Goal: Task Accomplishment & Management: Manage account settings

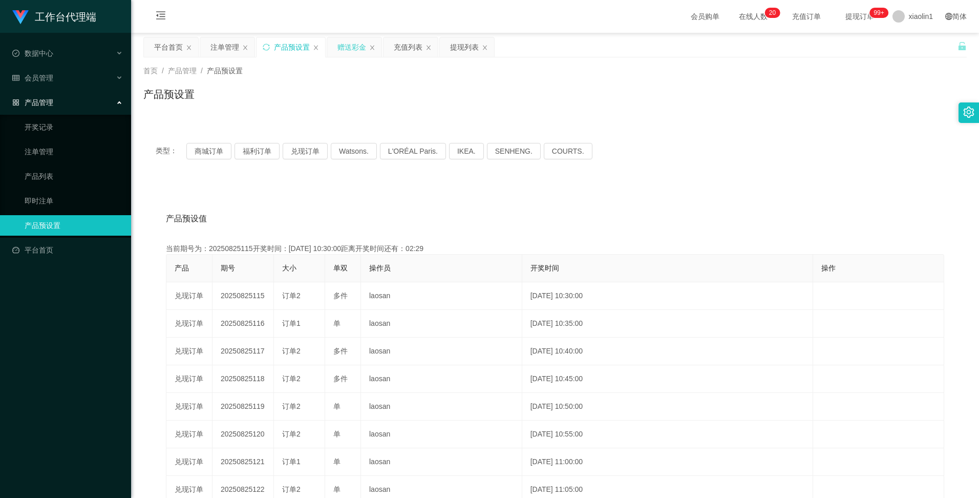
click at [363, 50] on div "赠送彩金" at bounding box center [351, 46] width 29 height 19
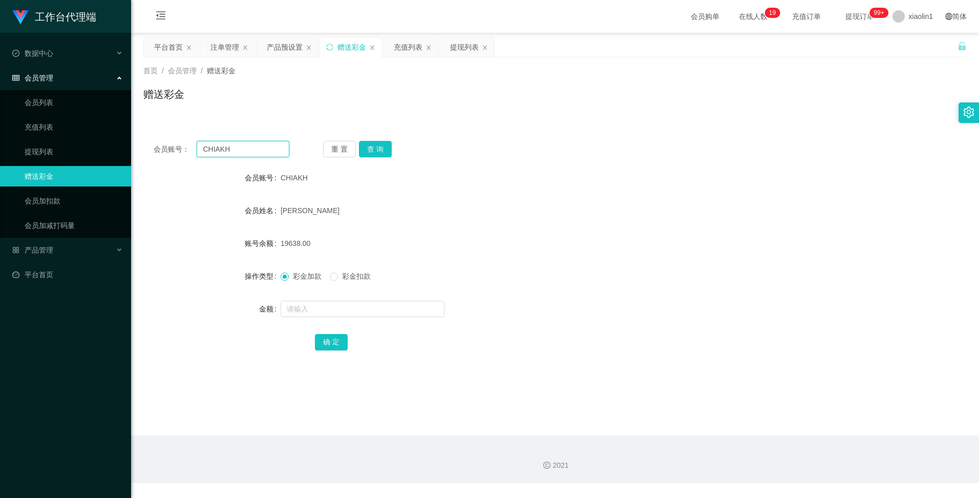
drag, startPoint x: 244, startPoint y: 153, endPoint x: 196, endPoint y: 144, distance: 49.4
click at [196, 144] on div "会员账号： CHIAKH" at bounding box center [222, 149] width 136 height 16
click at [240, 154] on input "CHIAKH" at bounding box center [243, 149] width 92 height 16
drag, startPoint x: 237, startPoint y: 149, endPoint x: 182, endPoint y: 149, distance: 55.3
click at [182, 149] on div "会员账号： CHIAKH" at bounding box center [222, 149] width 136 height 16
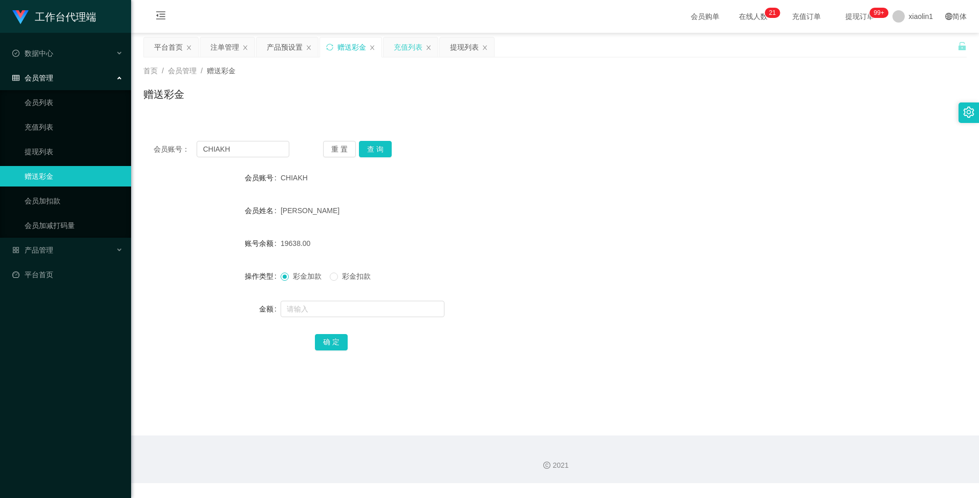
click at [415, 51] on div "充值列表" at bounding box center [408, 46] width 29 height 19
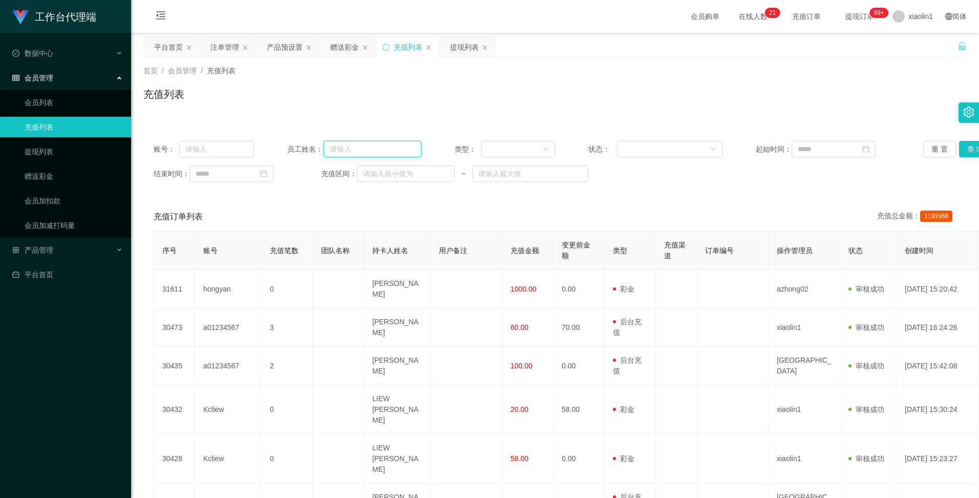
click at [349, 149] on input "text" at bounding box center [373, 149] width 98 height 16
paste input "CHIAKH"
type input "CHIAKH"
click at [964, 146] on button "查 询" at bounding box center [975, 149] width 33 height 16
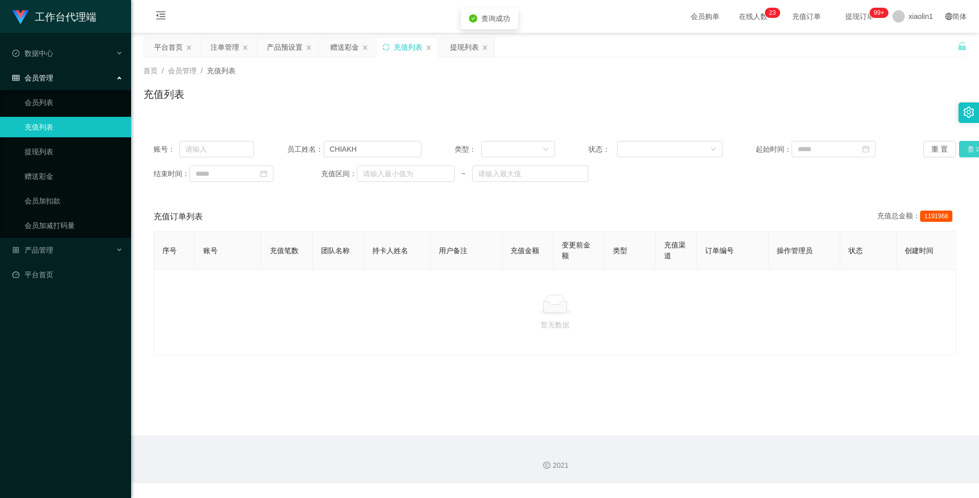
click at [964, 146] on button "查 询" at bounding box center [975, 149] width 33 height 16
click at [915, 16] on span "xiaolin1" at bounding box center [921, 16] width 24 height 33
click at [938, 78] on div "首页 / 会员管理 / 充值列表 / 充值列表" at bounding box center [554, 88] width 823 height 45
click at [921, 14] on span "xiaolin1" at bounding box center [921, 16] width 24 height 33
click at [912, 44] on span "退出登录" at bounding box center [908, 45] width 29 height 8
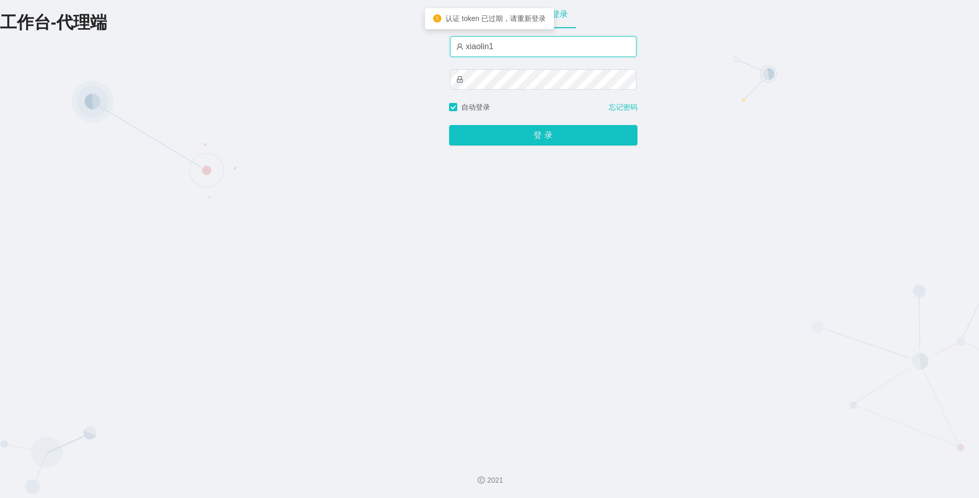
click at [527, 42] on input "xiaolin1" at bounding box center [543, 46] width 186 height 20
type input "azhong02"
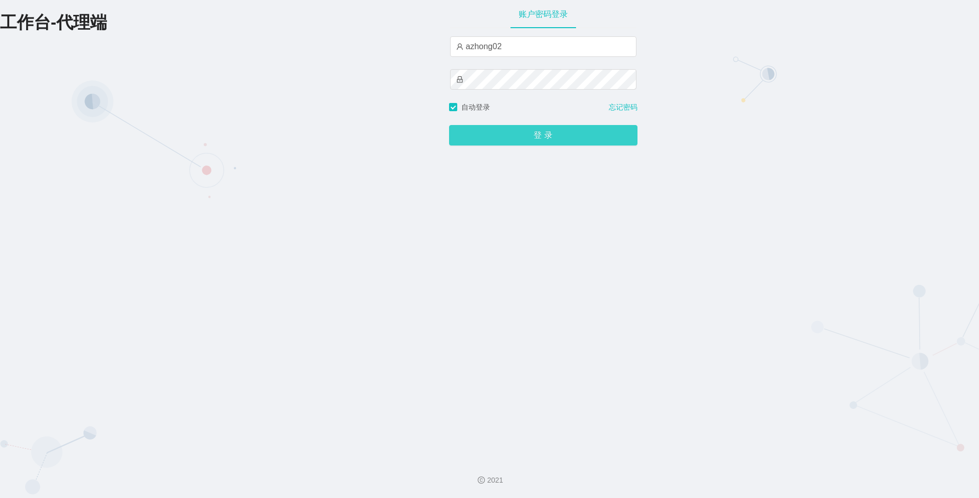
click at [542, 134] on button "登 录" at bounding box center [543, 135] width 188 height 20
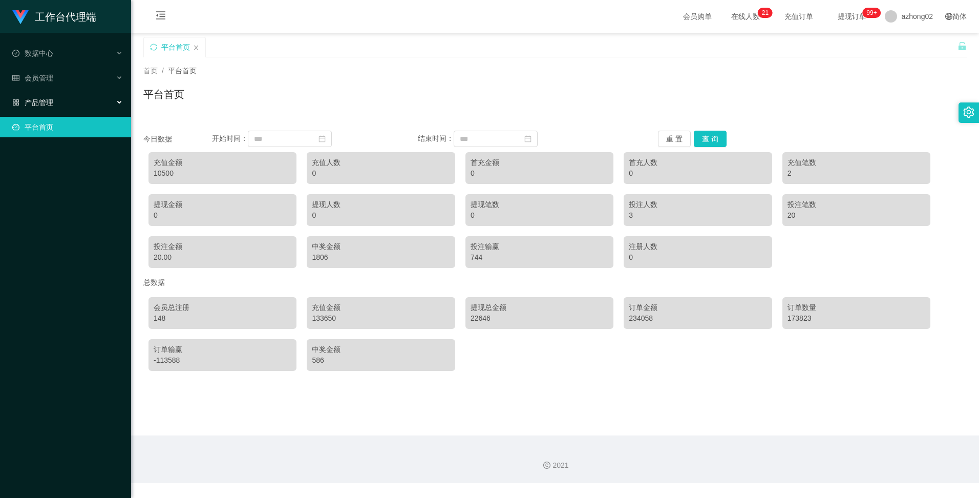
click at [40, 100] on span "产品管理" at bounding box center [32, 102] width 41 height 8
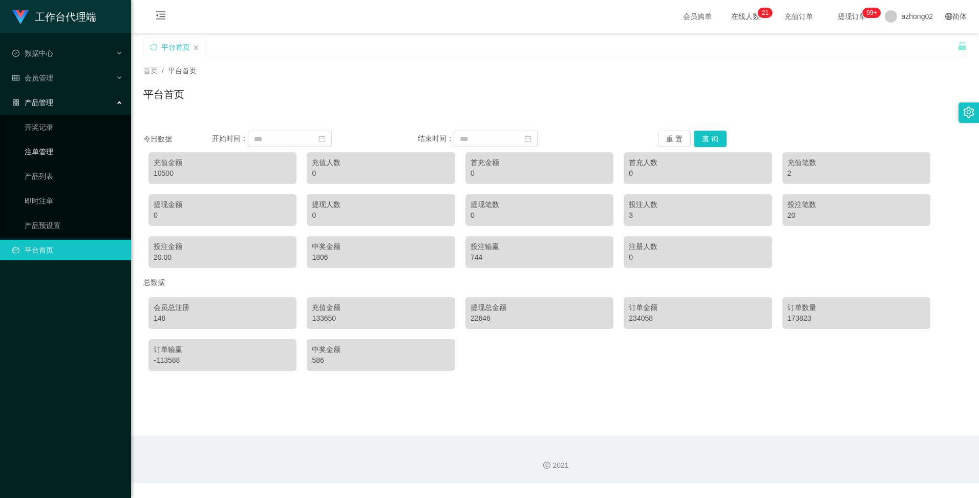
click at [39, 151] on link "注单管理" at bounding box center [74, 151] width 98 height 20
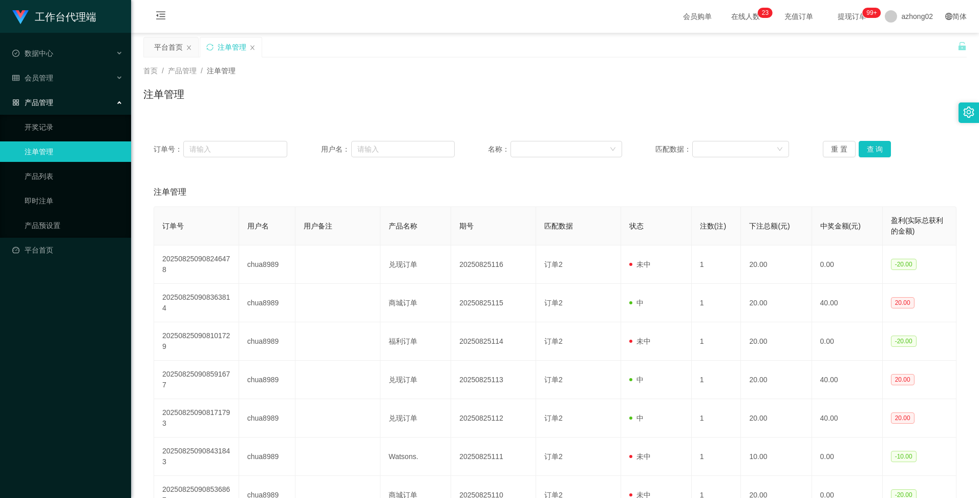
click at [43, 104] on span "产品管理" at bounding box center [32, 102] width 41 height 8
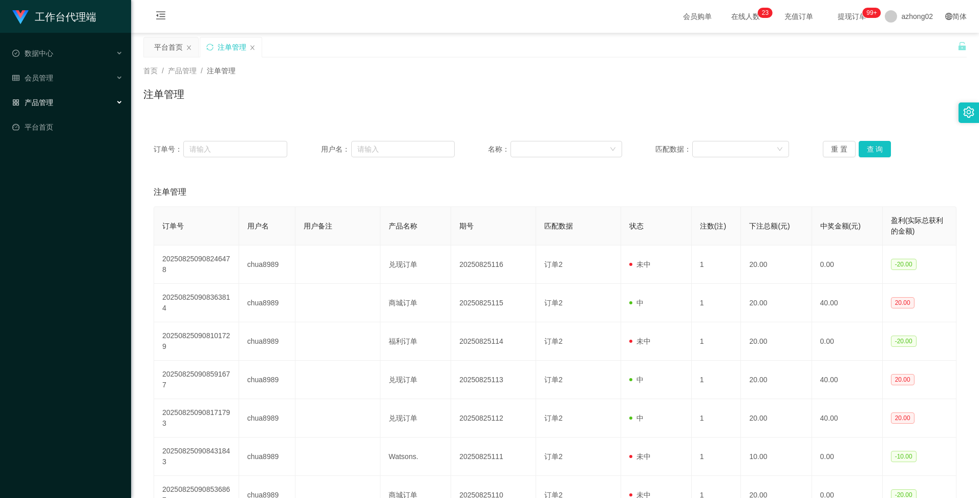
click at [43, 102] on span "产品管理" at bounding box center [32, 102] width 41 height 8
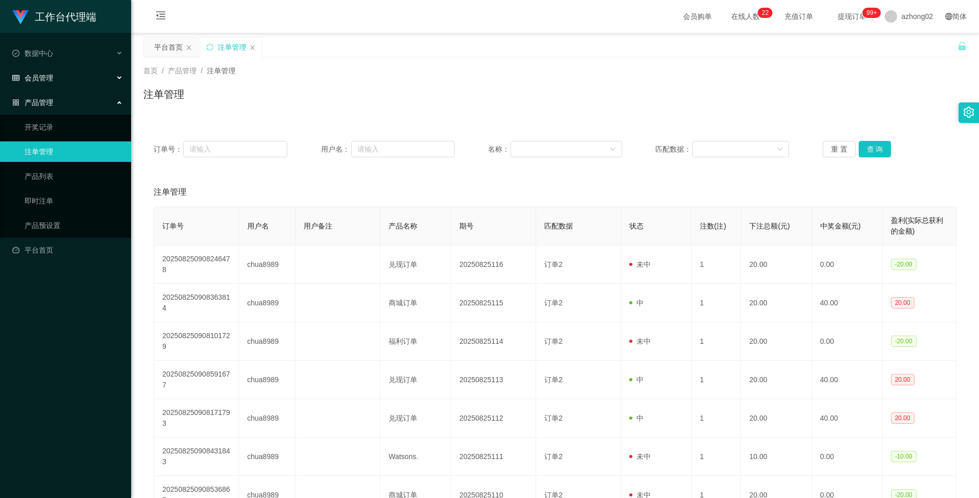
click at [39, 77] on span "会员管理" at bounding box center [32, 78] width 41 height 8
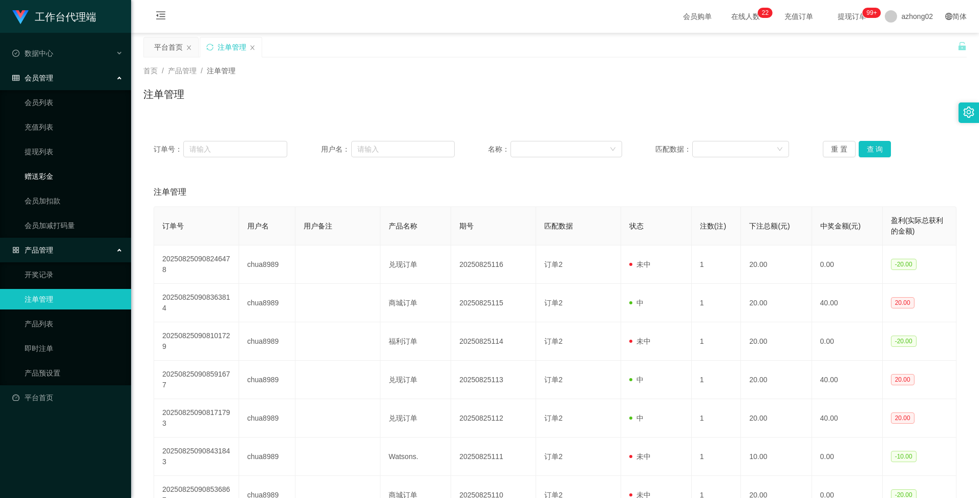
click at [44, 177] on link "赠送彩金" at bounding box center [74, 176] width 98 height 20
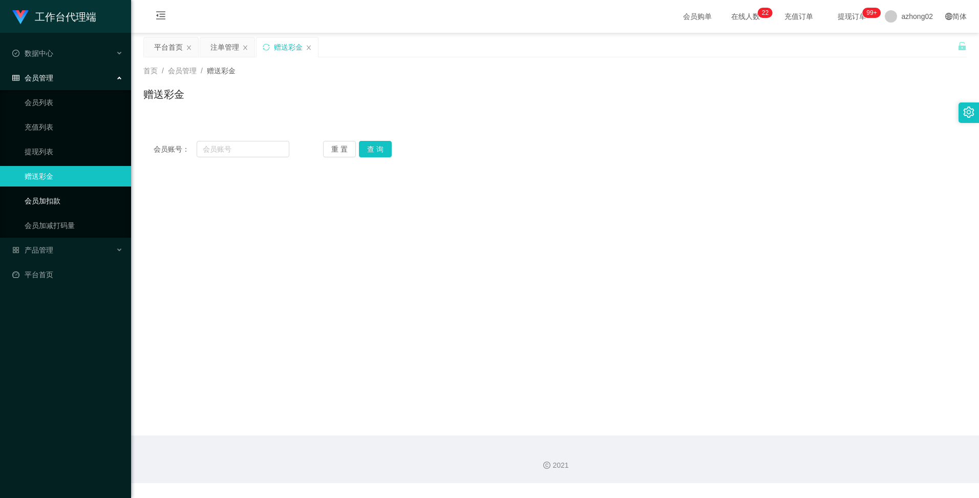
click at [44, 201] on link "会员加扣款" at bounding box center [74, 201] width 98 height 20
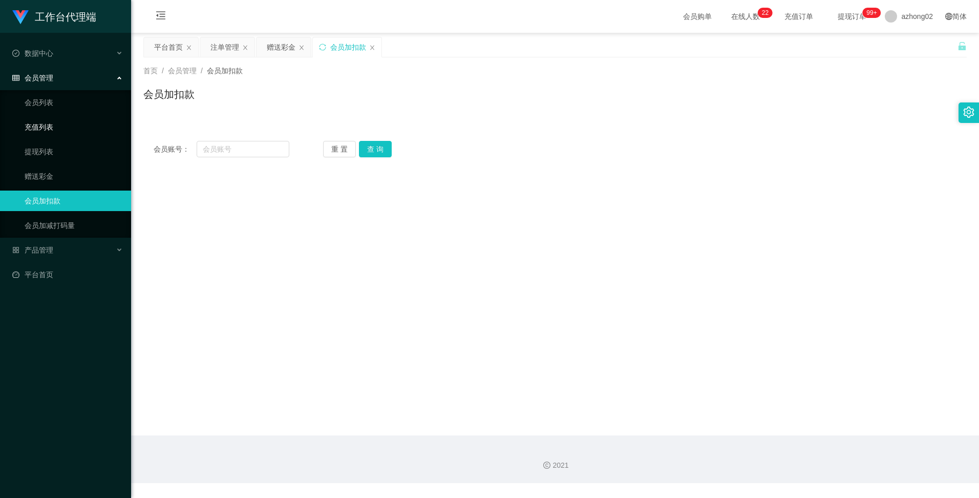
click at [41, 129] on link "充值列表" at bounding box center [74, 127] width 98 height 20
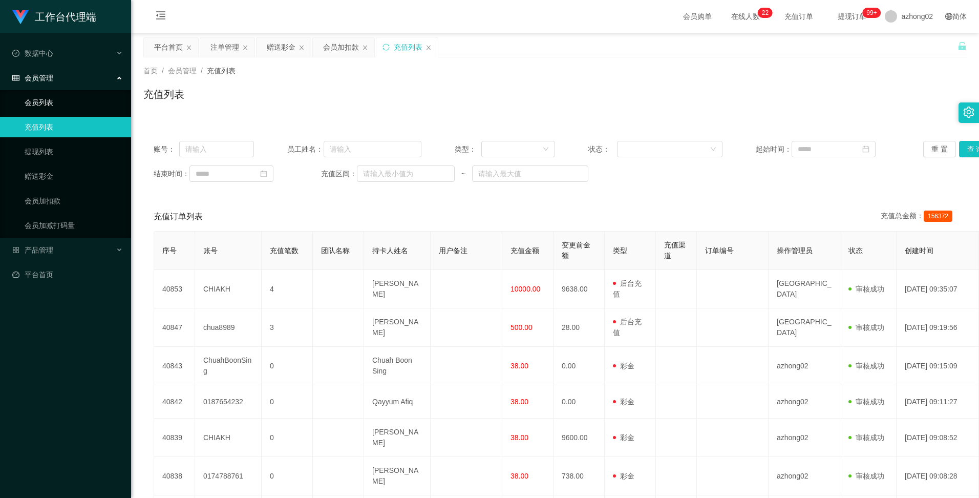
click at [47, 105] on link "会员列表" at bounding box center [74, 102] width 98 height 20
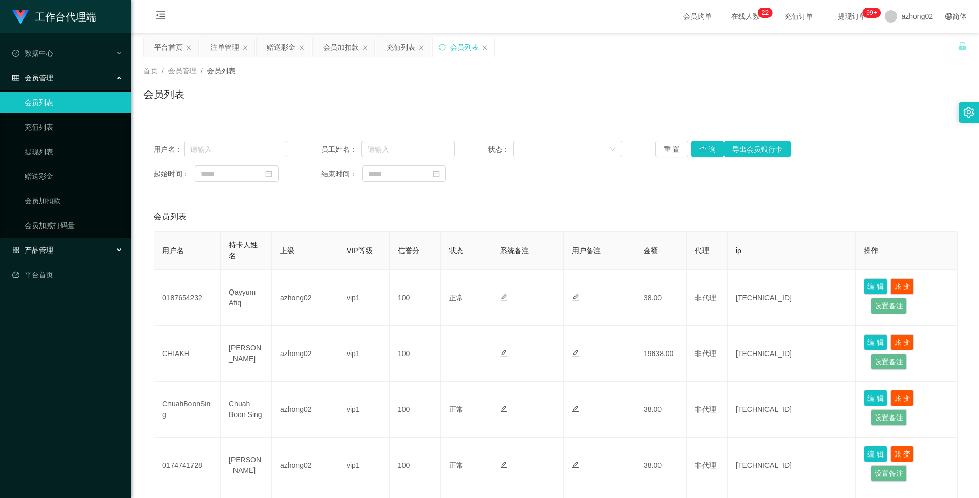
click at [40, 250] on span "产品管理" at bounding box center [32, 250] width 41 height 8
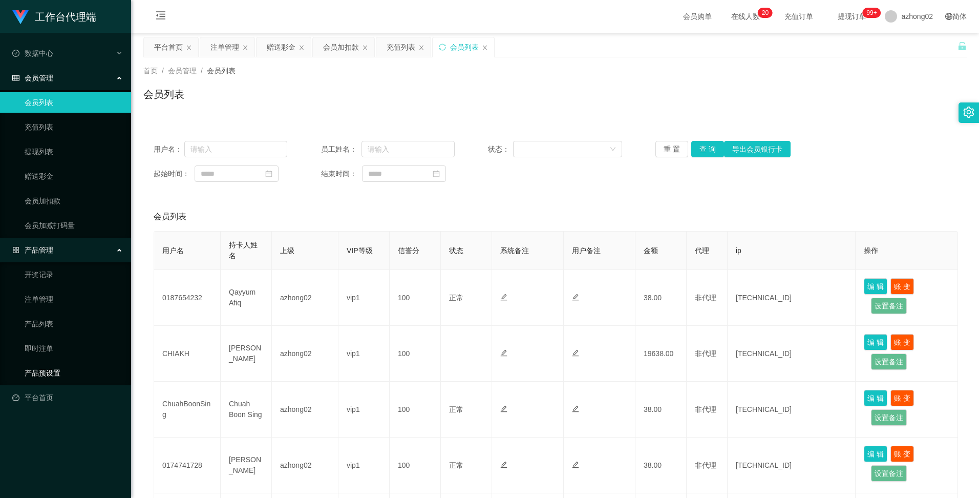
click at [53, 372] on link "产品预设置" at bounding box center [74, 373] width 98 height 20
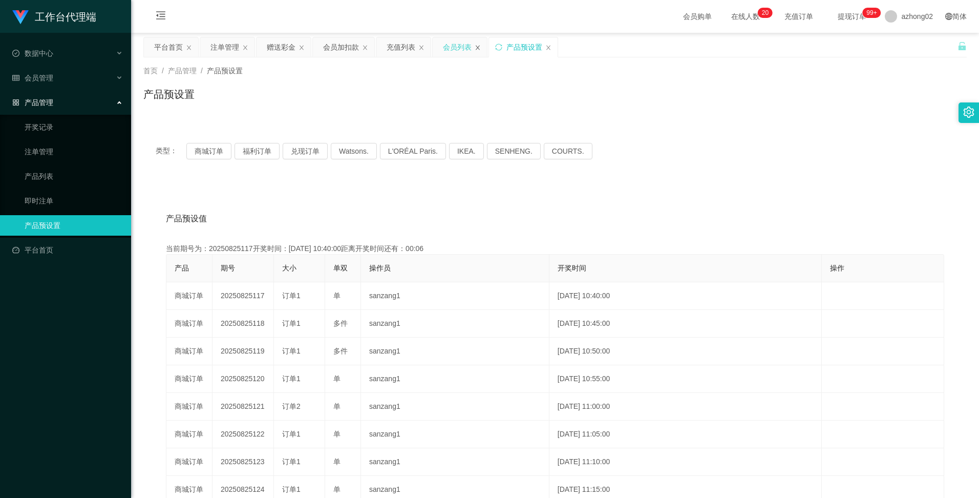
click at [477, 49] on icon "图标: close" at bounding box center [478, 48] width 6 height 6
click at [421, 48] on icon "图标: close" at bounding box center [421, 48] width 6 height 6
click at [43, 76] on span "会员管理" at bounding box center [32, 78] width 41 height 8
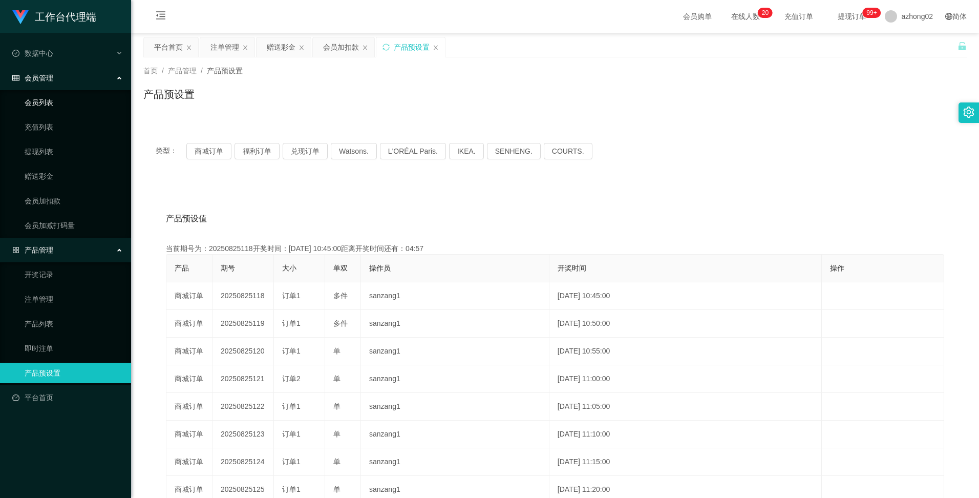
click at [48, 104] on link "会员列表" at bounding box center [74, 102] width 98 height 20
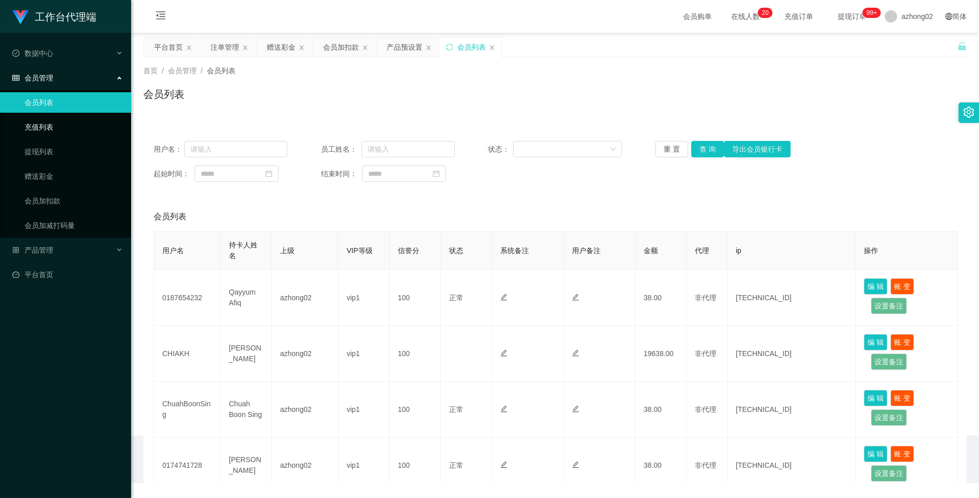
click at [47, 123] on link "充值列表" at bounding box center [74, 127] width 98 height 20
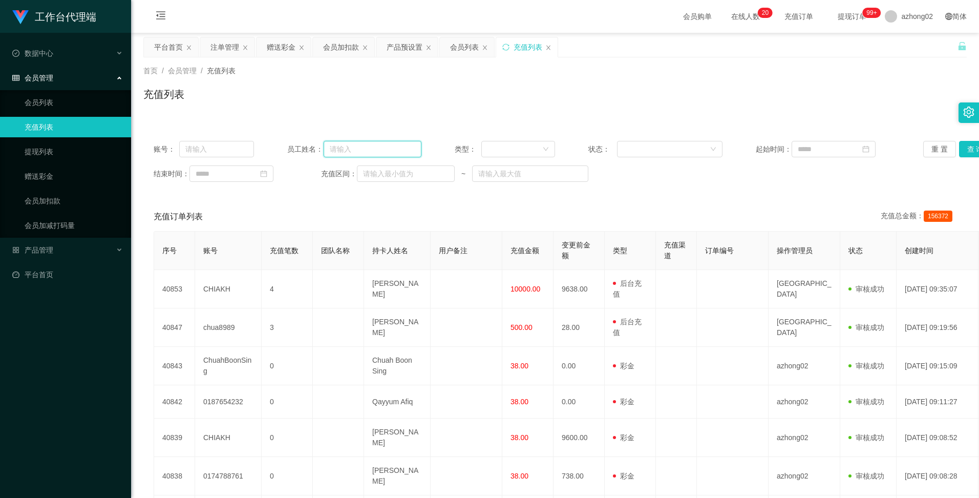
click at [366, 152] on input "text" at bounding box center [373, 149] width 98 height 16
paste input "CHIAKH"
type input "CHIAKH"
click at [969, 144] on button "查 询" at bounding box center [975, 149] width 33 height 16
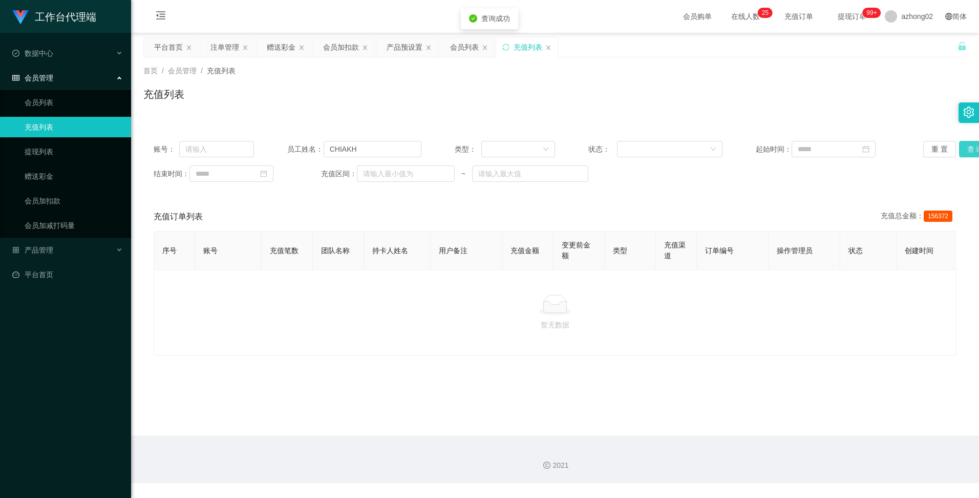
click at [965, 148] on button "查 询" at bounding box center [975, 149] width 33 height 16
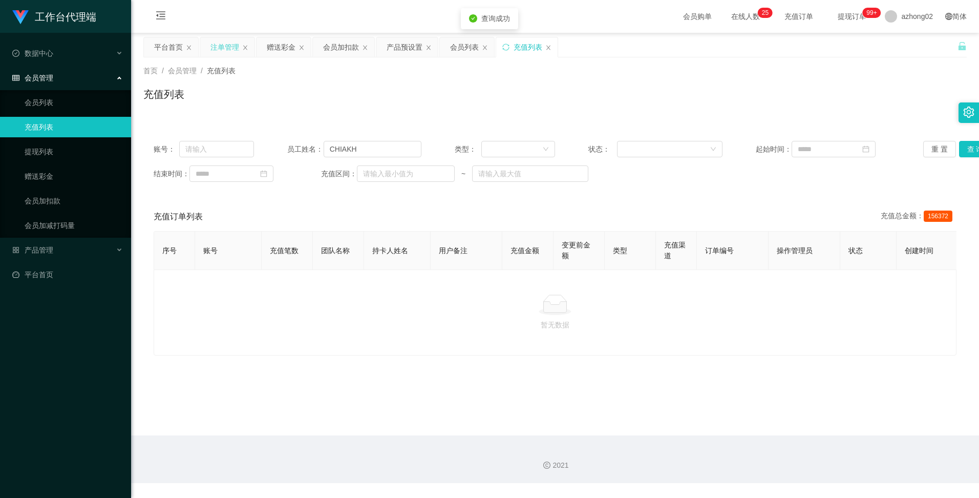
click at [218, 46] on div "注单管理" at bounding box center [224, 46] width 29 height 19
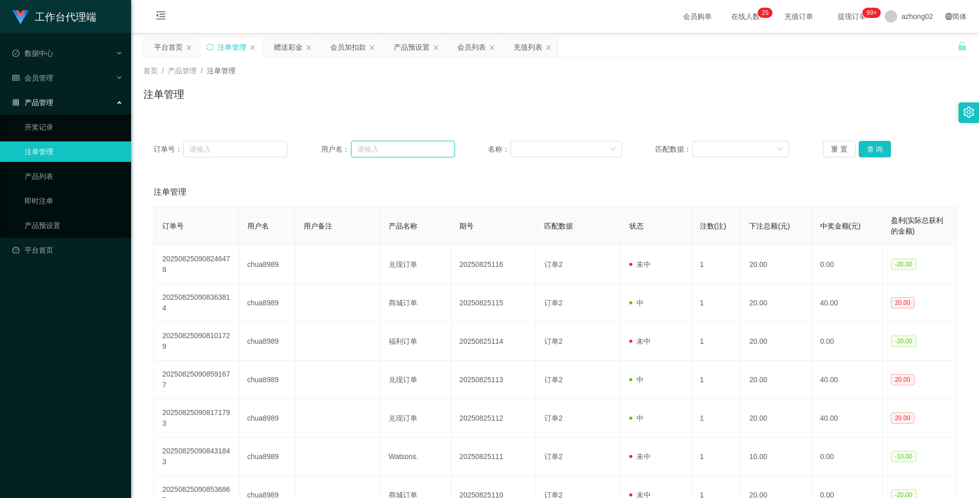
click at [393, 146] on input "text" at bounding box center [402, 149] width 103 height 16
paste input "CHIAKH"
type input "CHIAKH"
click at [871, 147] on button "查 询" at bounding box center [875, 149] width 33 height 16
click at [292, 48] on div "赠送彩金" at bounding box center [288, 46] width 29 height 19
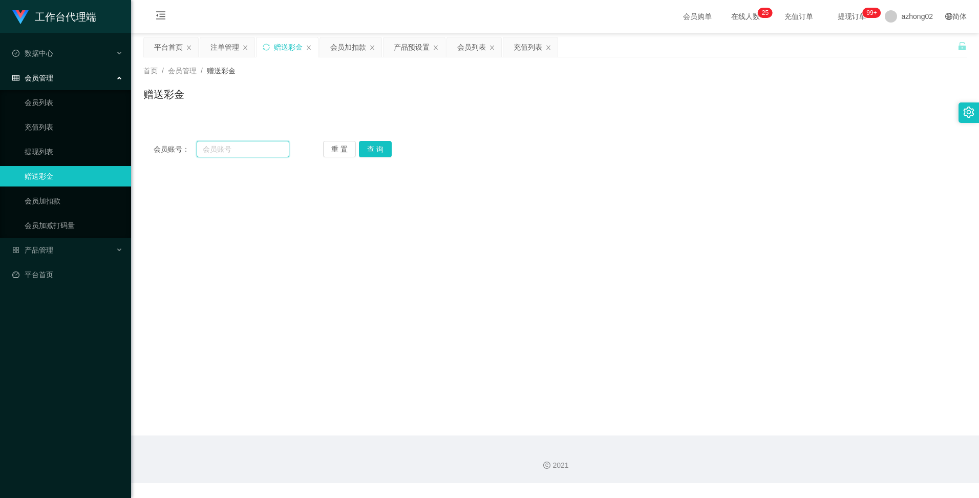
click at [246, 144] on input "text" at bounding box center [243, 149] width 92 height 16
paste input "CHIAKH"
type input "CHIAKH"
click at [381, 147] on button "查 询" at bounding box center [375, 149] width 33 height 16
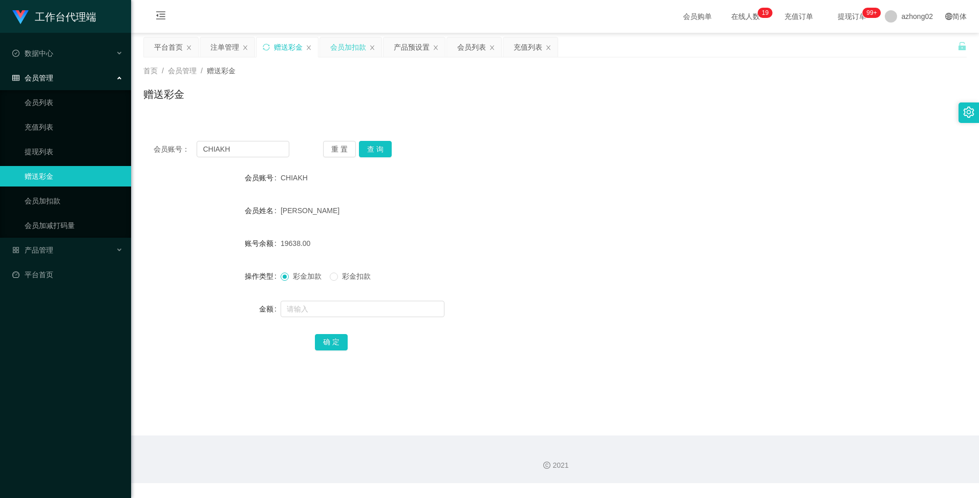
click at [349, 47] on div "会员加扣款" at bounding box center [348, 46] width 36 height 19
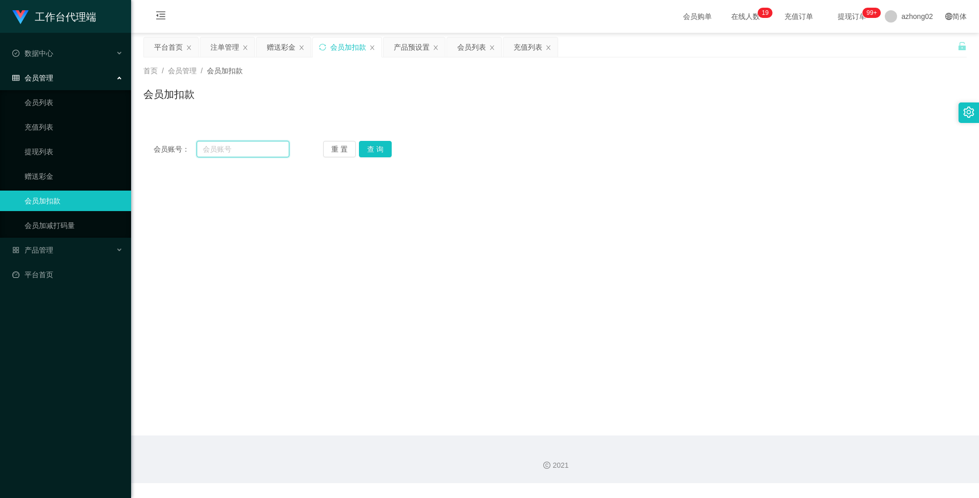
click at [243, 151] on input "text" at bounding box center [243, 149] width 92 height 16
paste input "chua8989"
type input "chua8989"
click at [379, 146] on button "查 询" at bounding box center [375, 149] width 33 height 16
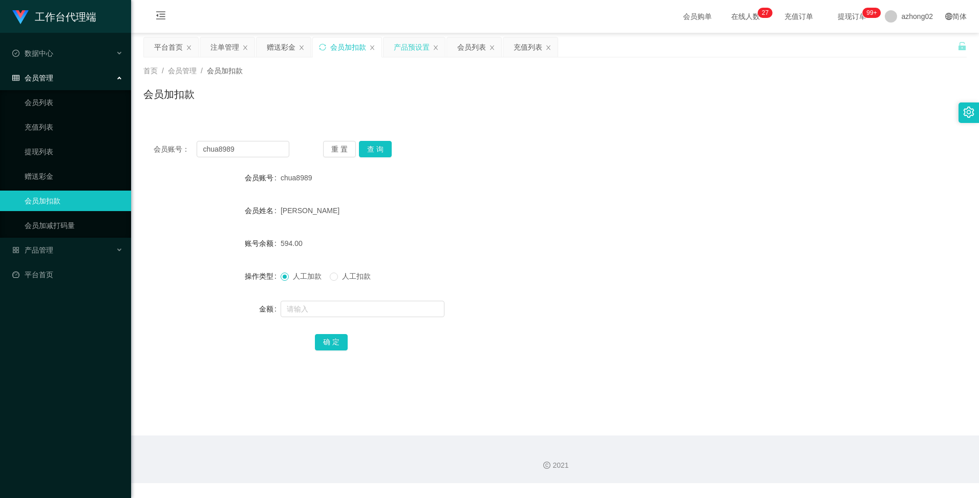
click at [416, 46] on div "产品预设置" at bounding box center [412, 46] width 36 height 19
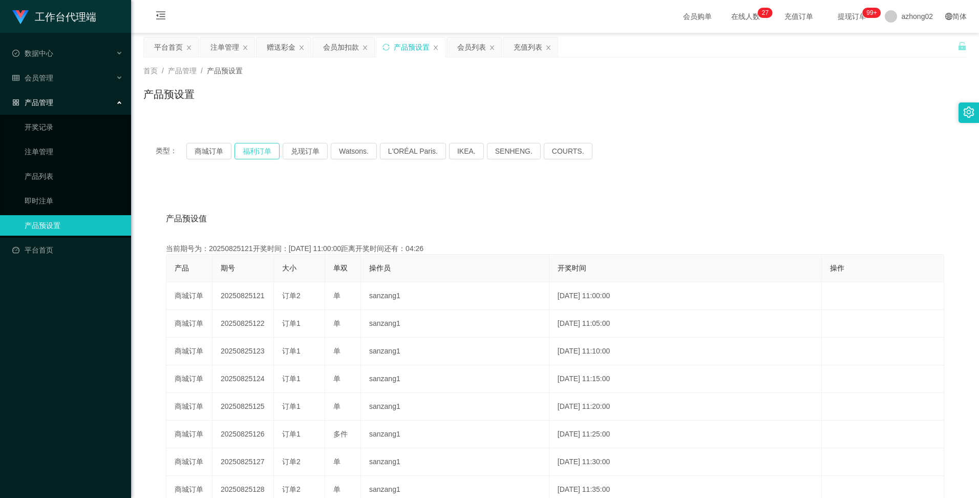
click at [255, 151] on button "福利订单" at bounding box center [257, 151] width 45 height 16
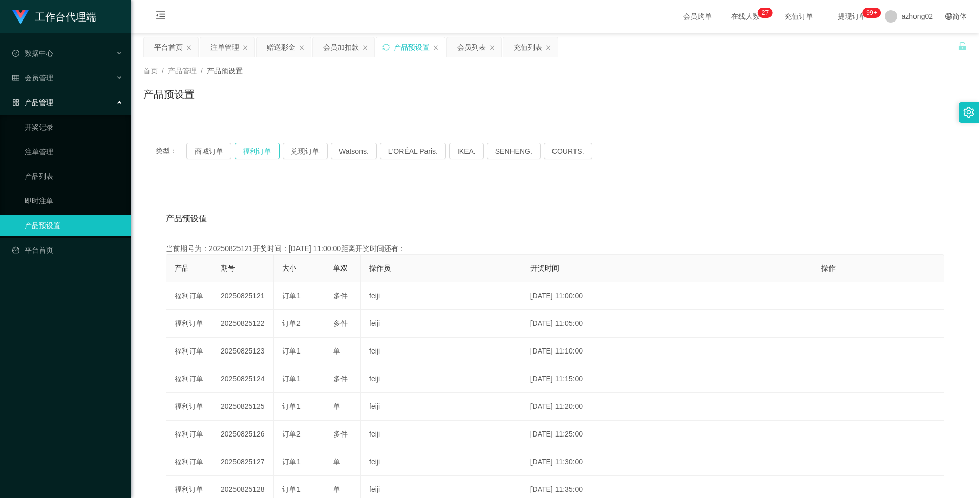
scroll to position [154, 0]
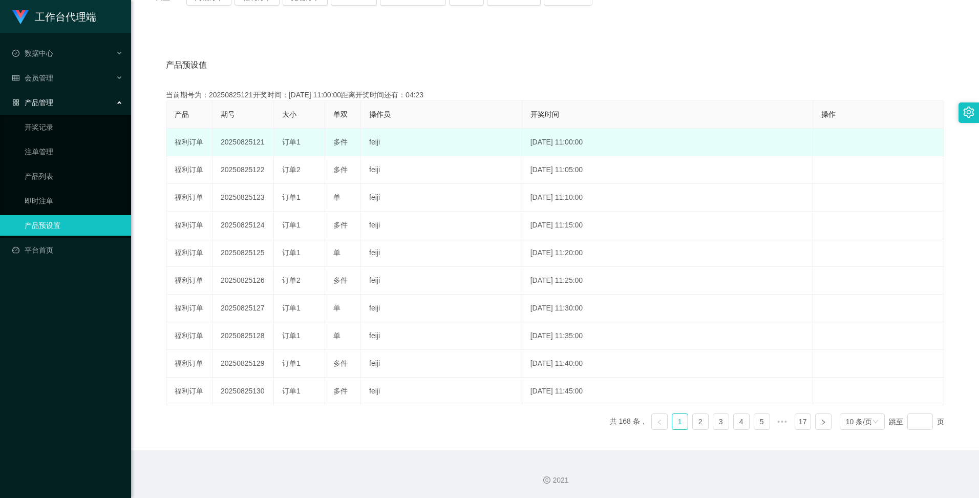
click at [239, 141] on td "20250825121" at bounding box center [243, 143] width 61 height 28
copy td "20250825121"
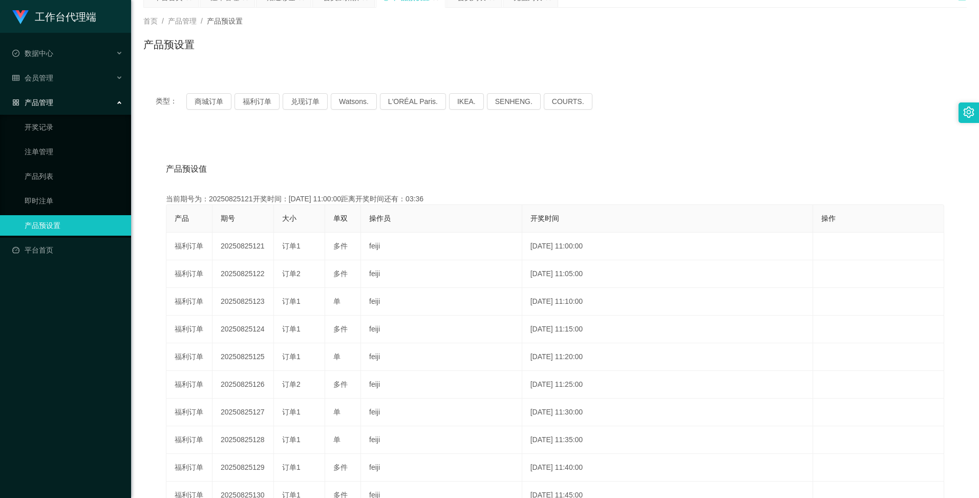
scroll to position [0, 0]
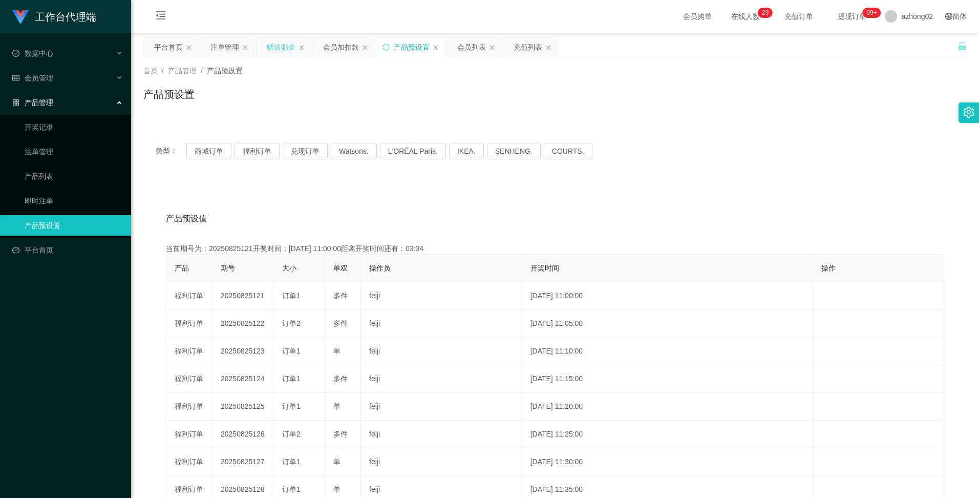
click at [276, 49] on div "赠送彩金" at bounding box center [281, 46] width 29 height 19
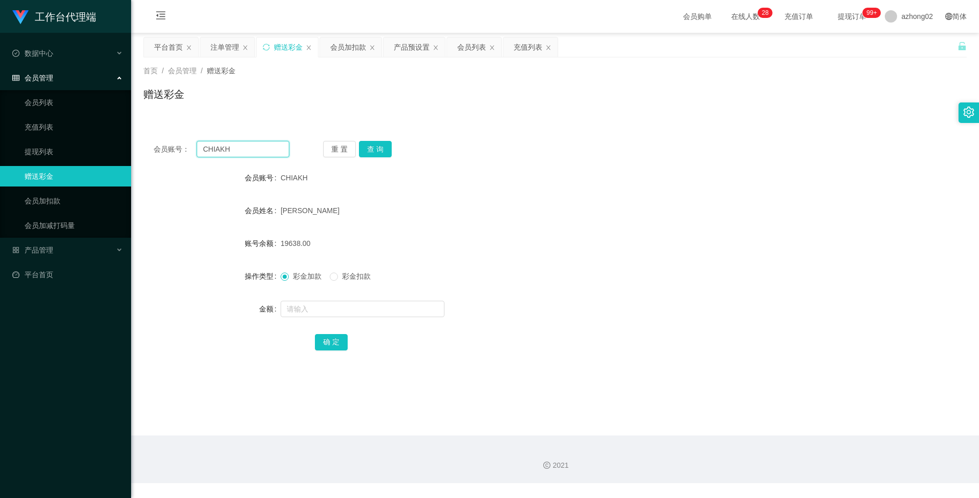
drag, startPoint x: 235, startPoint y: 147, endPoint x: 197, endPoint y: 146, distance: 37.9
click at [197, 146] on input "CHIAKH" at bounding box center [243, 149] width 92 height 16
click at [346, 120] on div "会员账号： CHIAKH 重 置 查 询 会员账号 CHIAKH 会员姓名 CHIA [PERSON_NAME] 账号余额 19638.00 操作类型 彩金加…" at bounding box center [554, 246] width 823 height 256
click at [351, 44] on div "会员加扣款" at bounding box center [348, 46] width 36 height 19
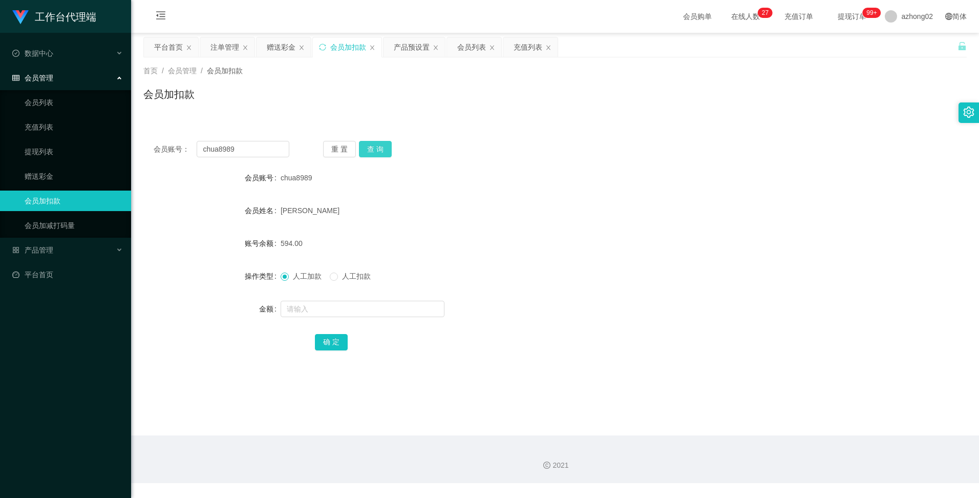
click at [375, 147] on button "查 询" at bounding box center [375, 149] width 33 height 16
click at [372, 149] on button "查 询" at bounding box center [375, 149] width 33 height 16
click at [415, 48] on div "产品预设置" at bounding box center [412, 46] width 36 height 19
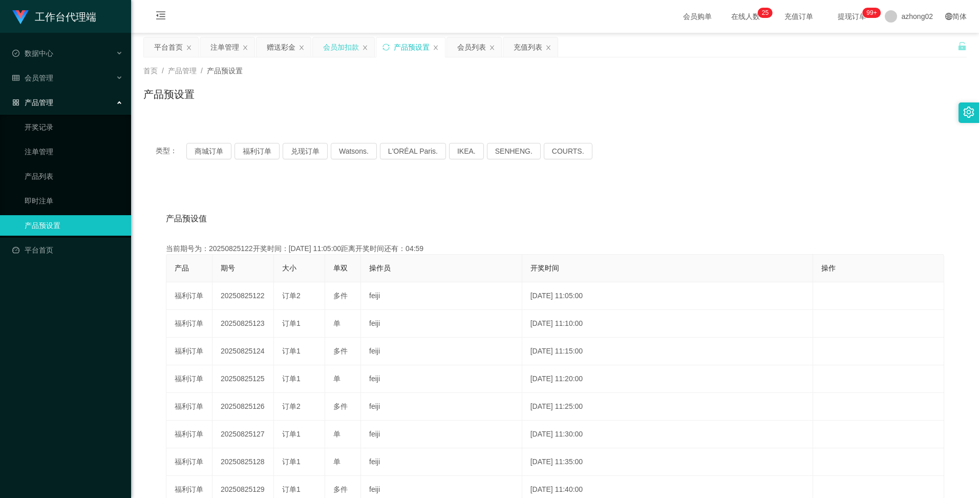
click at [338, 45] on div "会员加扣款" at bounding box center [341, 46] width 36 height 19
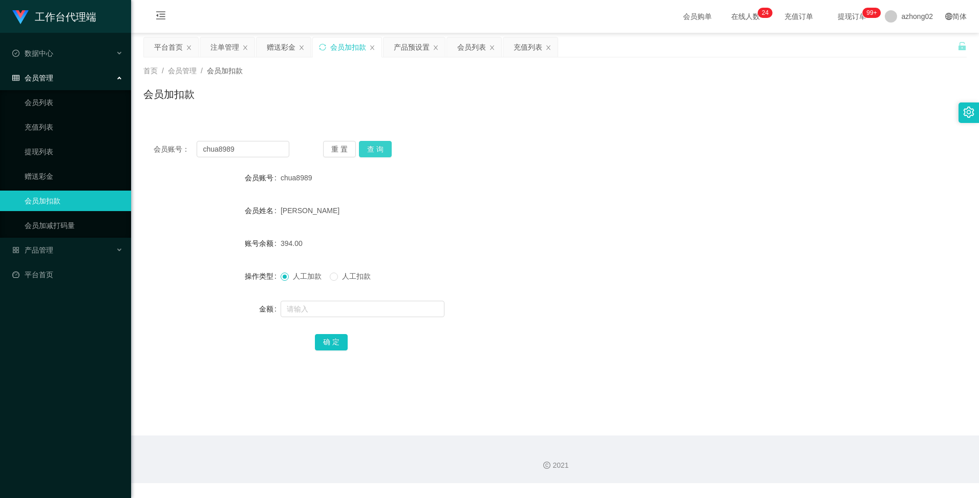
click at [379, 150] on button "查 询" at bounding box center [375, 149] width 33 height 16
click at [380, 150] on button "查 询" at bounding box center [375, 149] width 33 height 16
